Goal: Task Accomplishment & Management: Complete application form

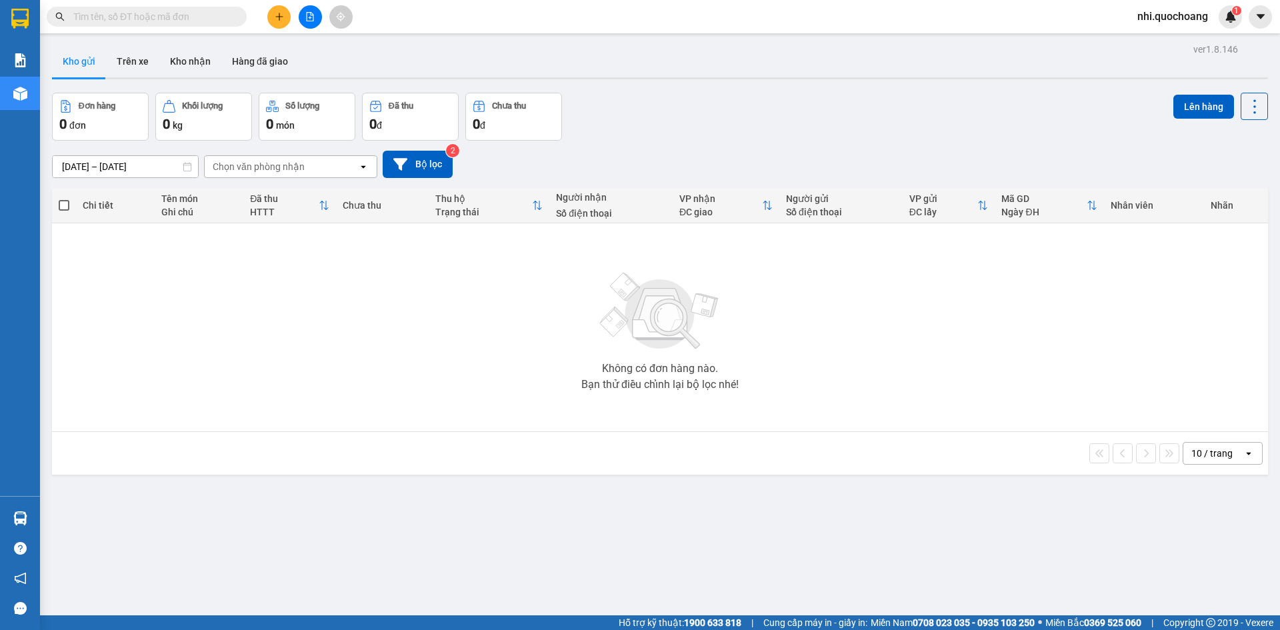
click at [147, 21] on input "text" at bounding box center [151, 16] width 157 height 15
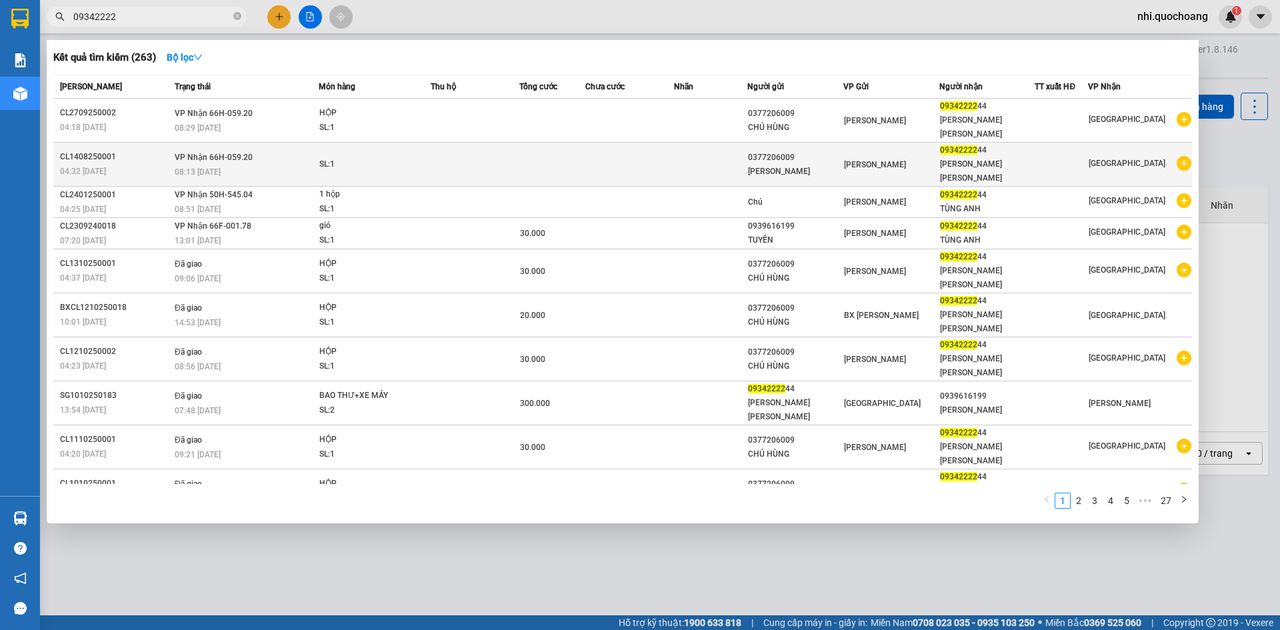
type input "09342222"
click at [771, 159] on div "0377206009" at bounding box center [795, 158] width 95 height 14
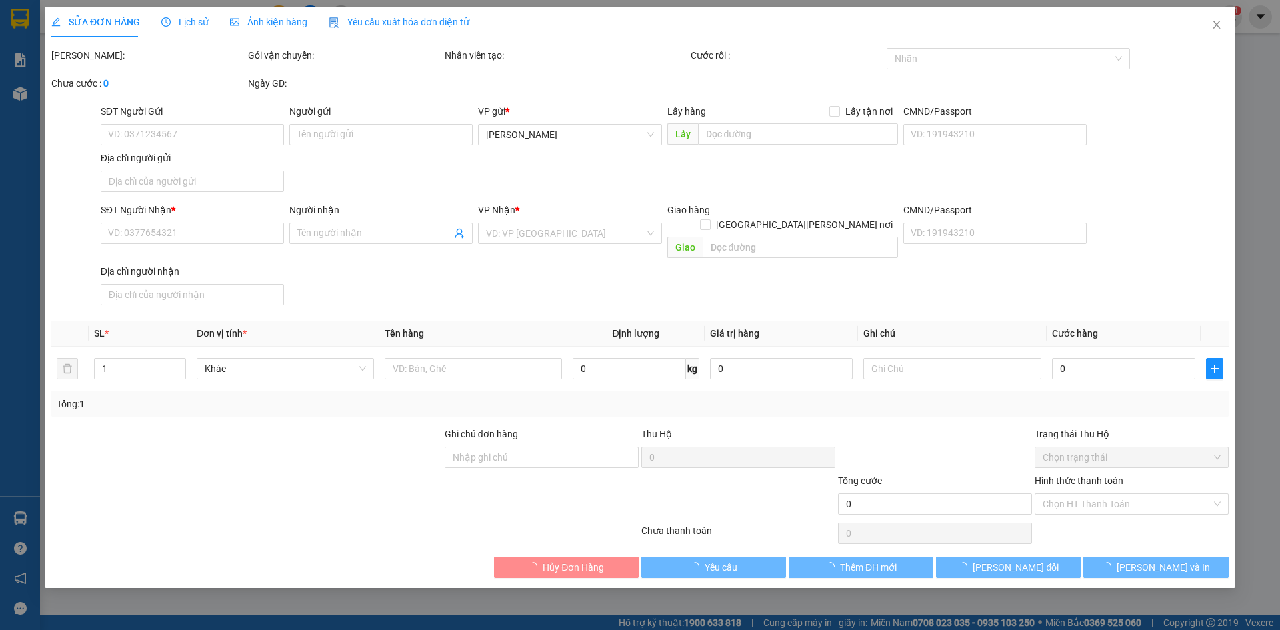
type input "0377206009"
type input "[PERSON_NAME]"
type input "0934222244"
type input "[PERSON_NAME] [PERSON_NAME]"
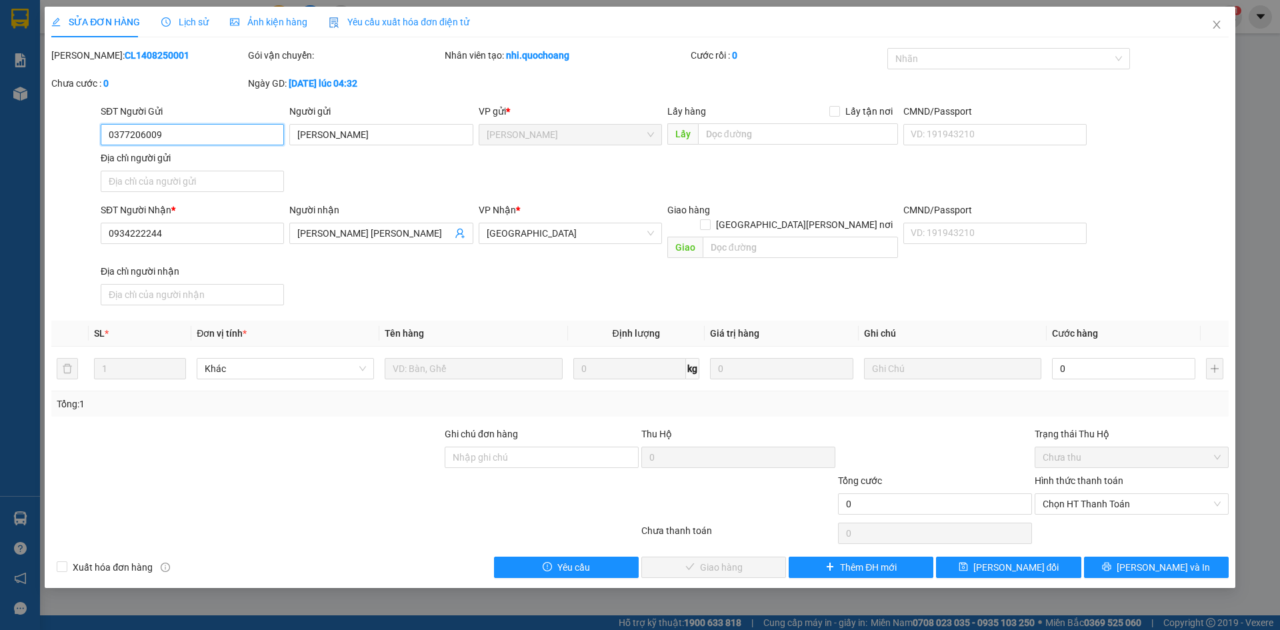
drag, startPoint x: 224, startPoint y: 141, endPoint x: 0, endPoint y: 149, distance: 224.2
click at [0, 149] on div "SỬA ĐƠN HÀNG Lịch sử [PERSON_NAME] hàng Yêu cầu xuất [PERSON_NAME] điện tử Tota…" at bounding box center [640, 315] width 1280 height 630
click at [1217, 27] on icon "close" at bounding box center [1216, 25] width 7 height 8
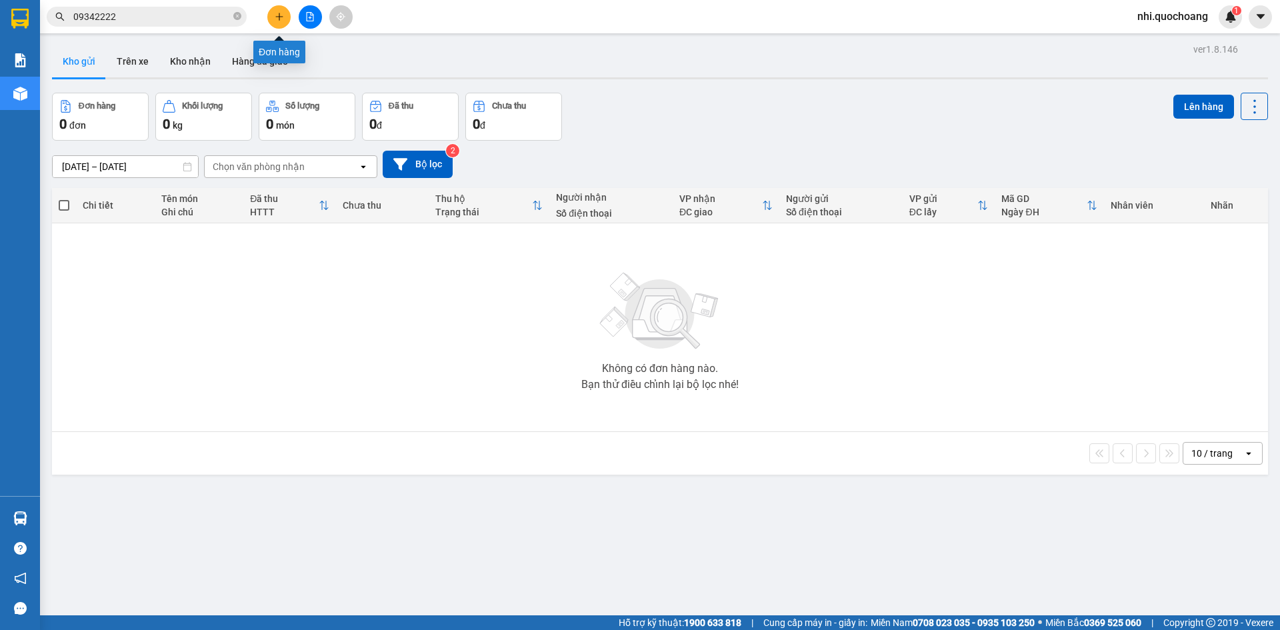
click at [269, 15] on button at bounding box center [278, 16] width 23 height 23
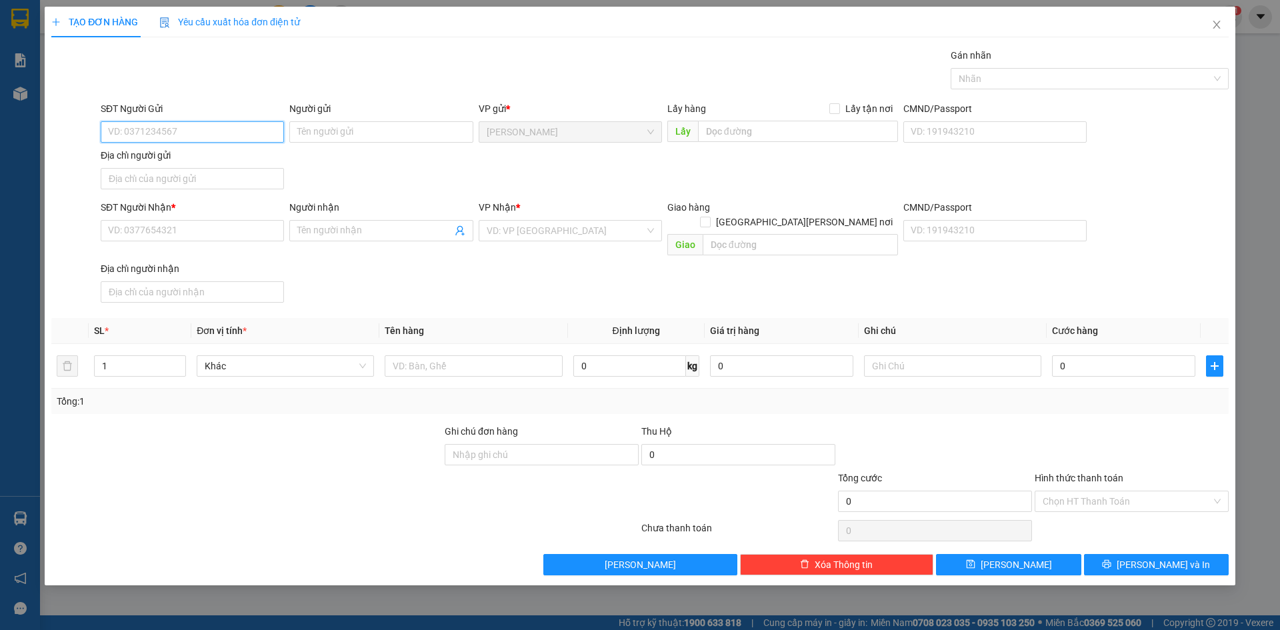
paste input "0377206009"
type input "0377206009"
click at [190, 152] on div "0377206009 - CHÚ HÙNG" at bounding box center [192, 158] width 167 height 15
type input "CHÚ HÙNG"
type input "0377206009"
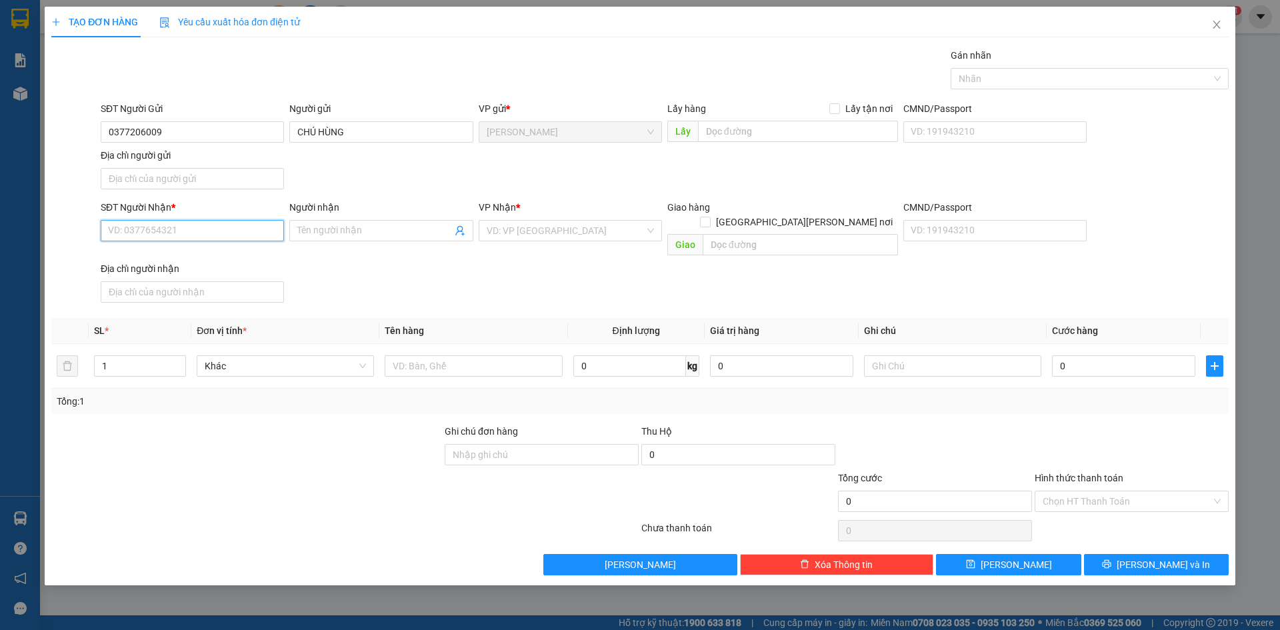
click at [185, 233] on input "SĐT Người Nhận *" at bounding box center [192, 230] width 183 height 21
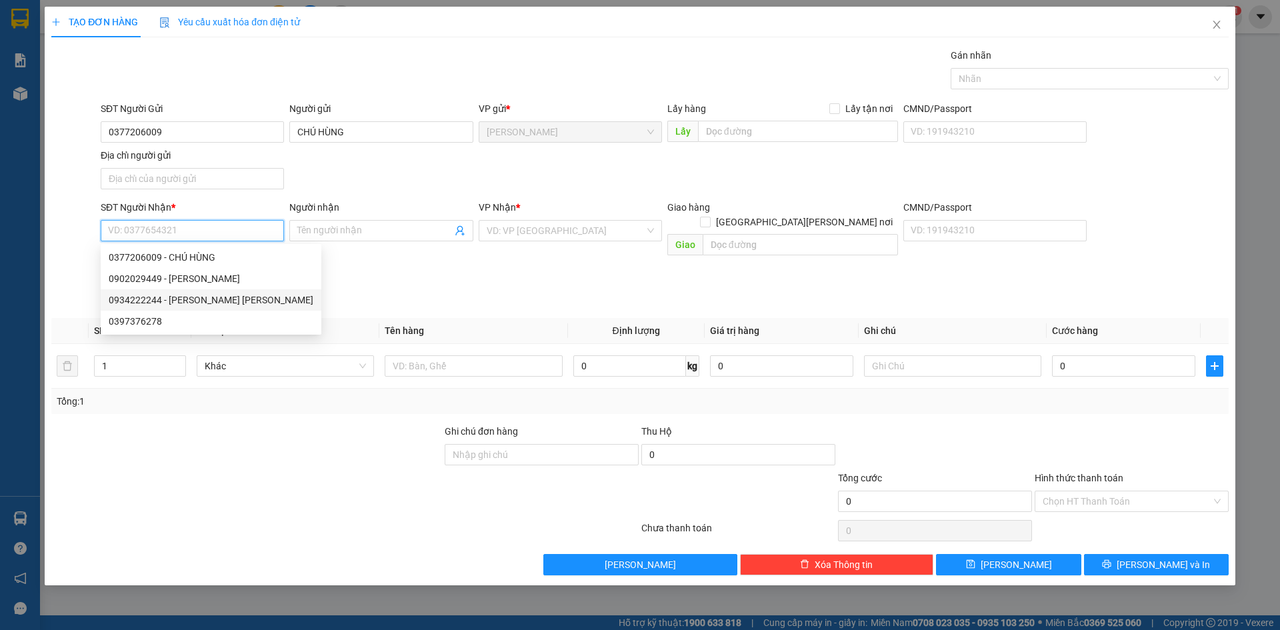
click at [210, 307] on div "0934222244 - [PERSON_NAME] [PERSON_NAME]" at bounding box center [211, 300] width 205 height 15
type input "0934222244"
type input "[PERSON_NAME] [PERSON_NAME]"
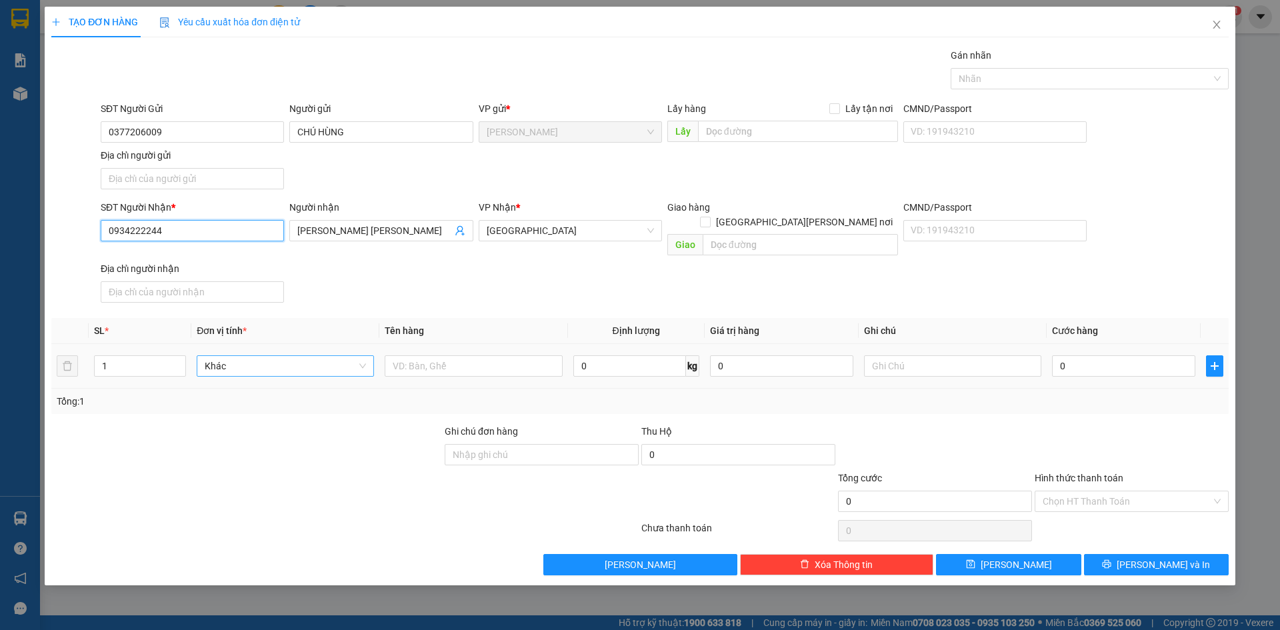
click at [309, 356] on span "Khác" at bounding box center [285, 366] width 161 height 20
click at [465, 355] on input "text" at bounding box center [473, 365] width 177 height 21
type input "HỘP"
click at [1151, 557] on span "[PERSON_NAME] và In" at bounding box center [1163, 564] width 93 height 15
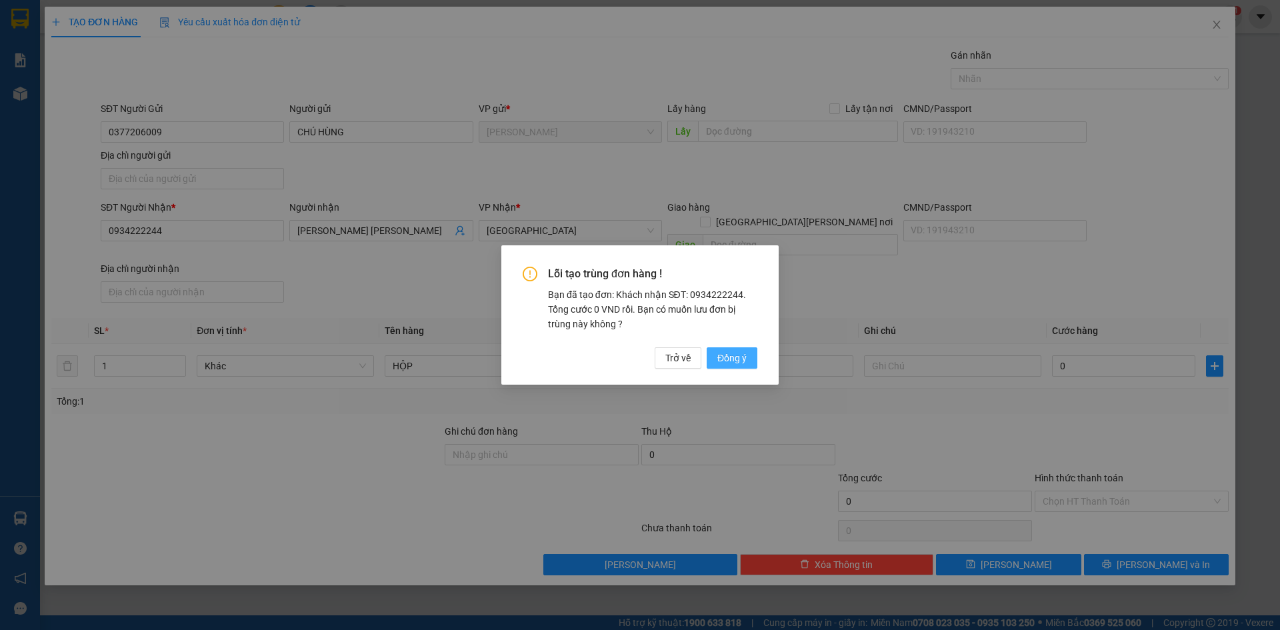
click at [729, 355] on span "Đồng ý" at bounding box center [731, 358] width 29 height 15
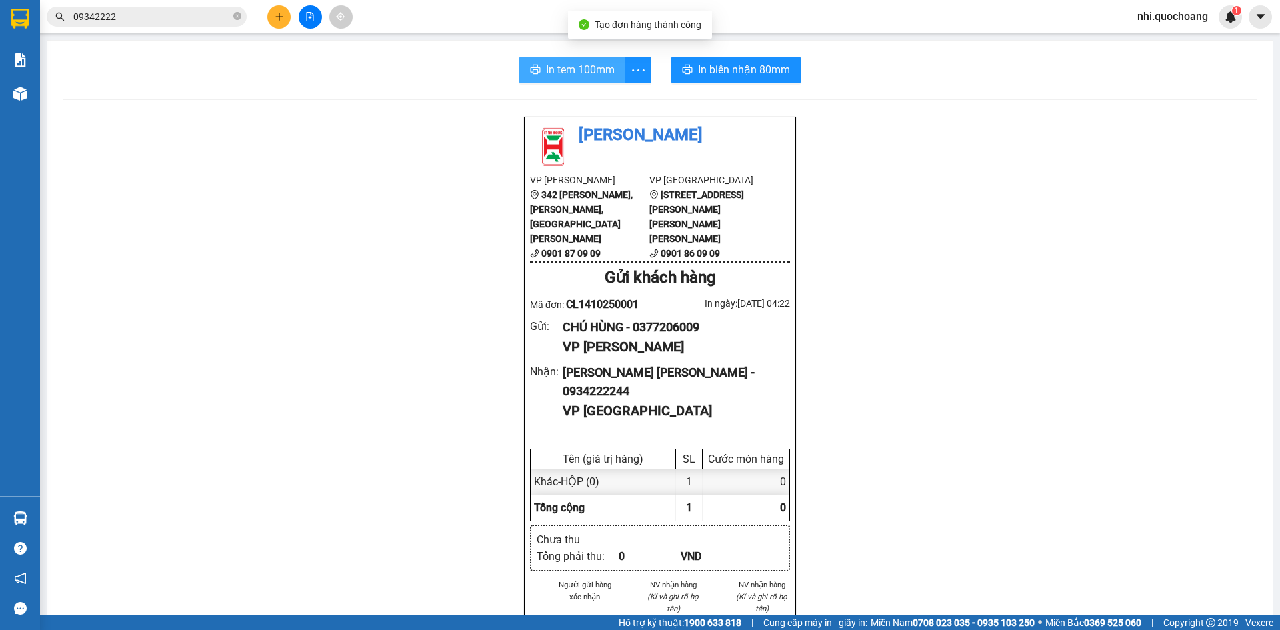
click at [565, 71] on span "In tem 100mm" at bounding box center [580, 69] width 69 height 17
